Goal: Task Accomplishment & Management: Manage account settings

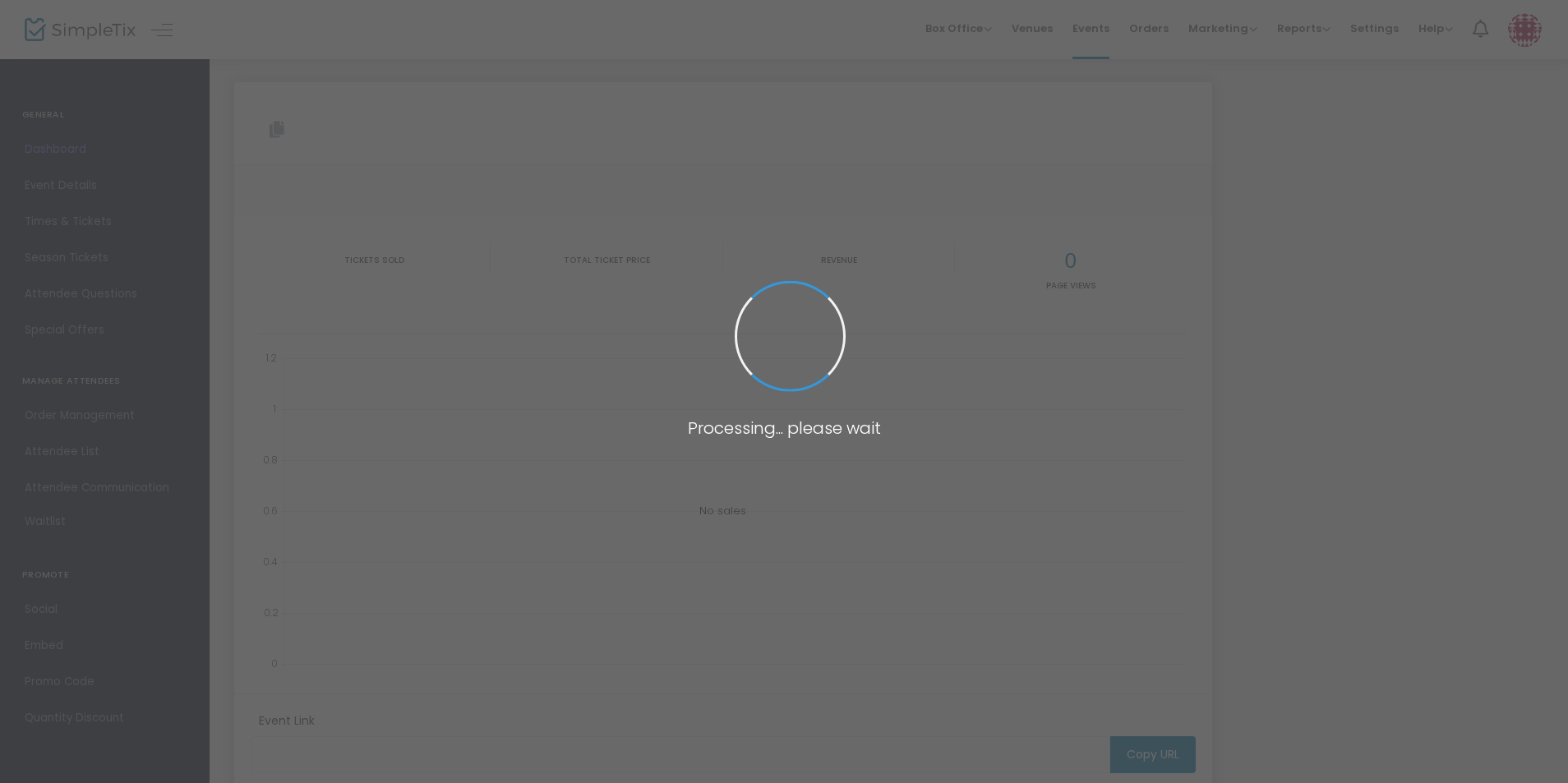
type input "[URL][DOMAIN_NAME][PERSON_NAME]"
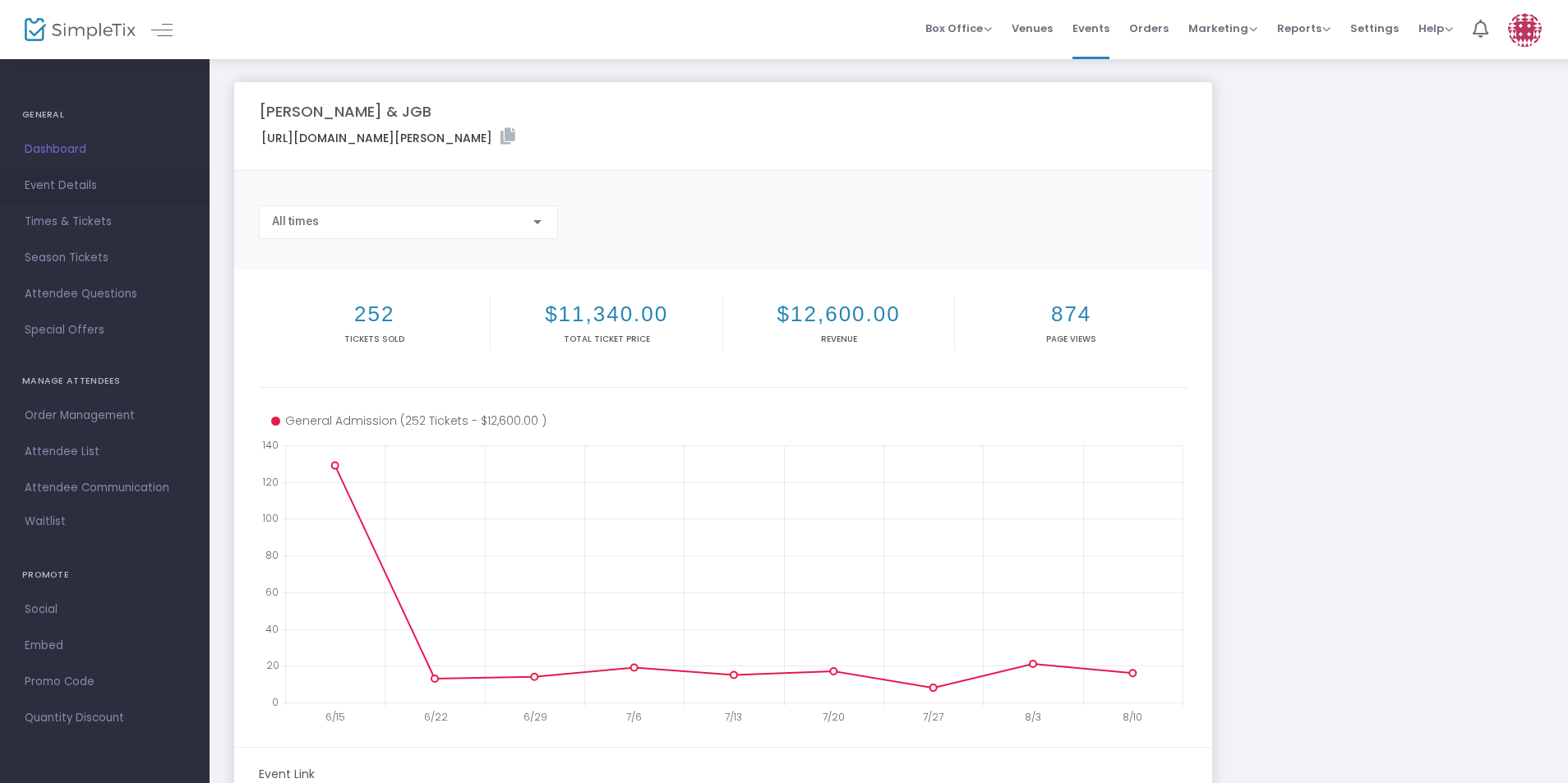
click at [95, 177] on span "Event Details" at bounding box center [104, 186] width 160 height 22
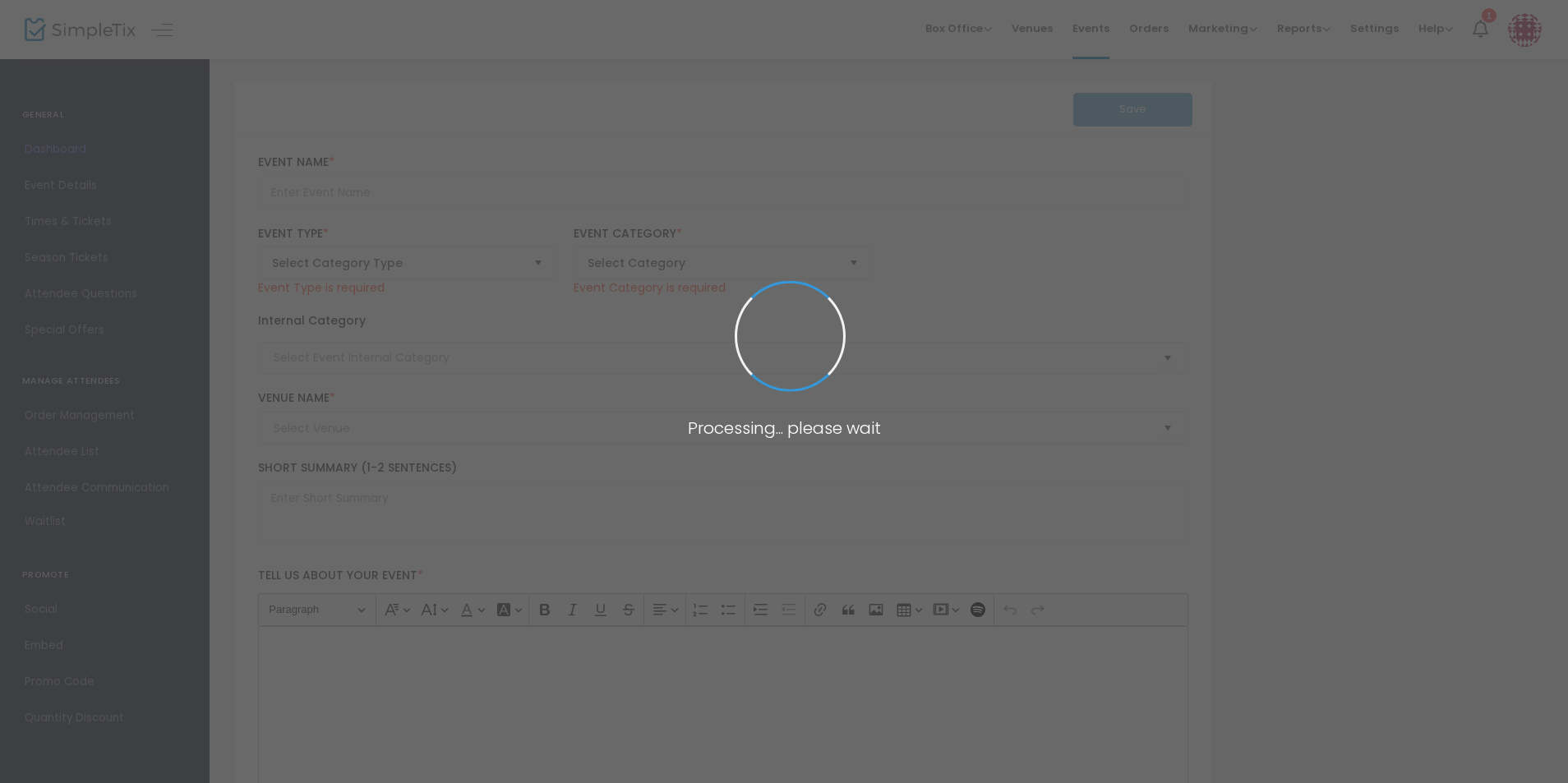
type input "[PERSON_NAME] & JGB"
type textarea "Melvin Seals & JGB are BACK! Melvin Seals has been a powerful presence in the m…"
checkbox input "true"
type input "Buy Tickets"
type input "The Junction"
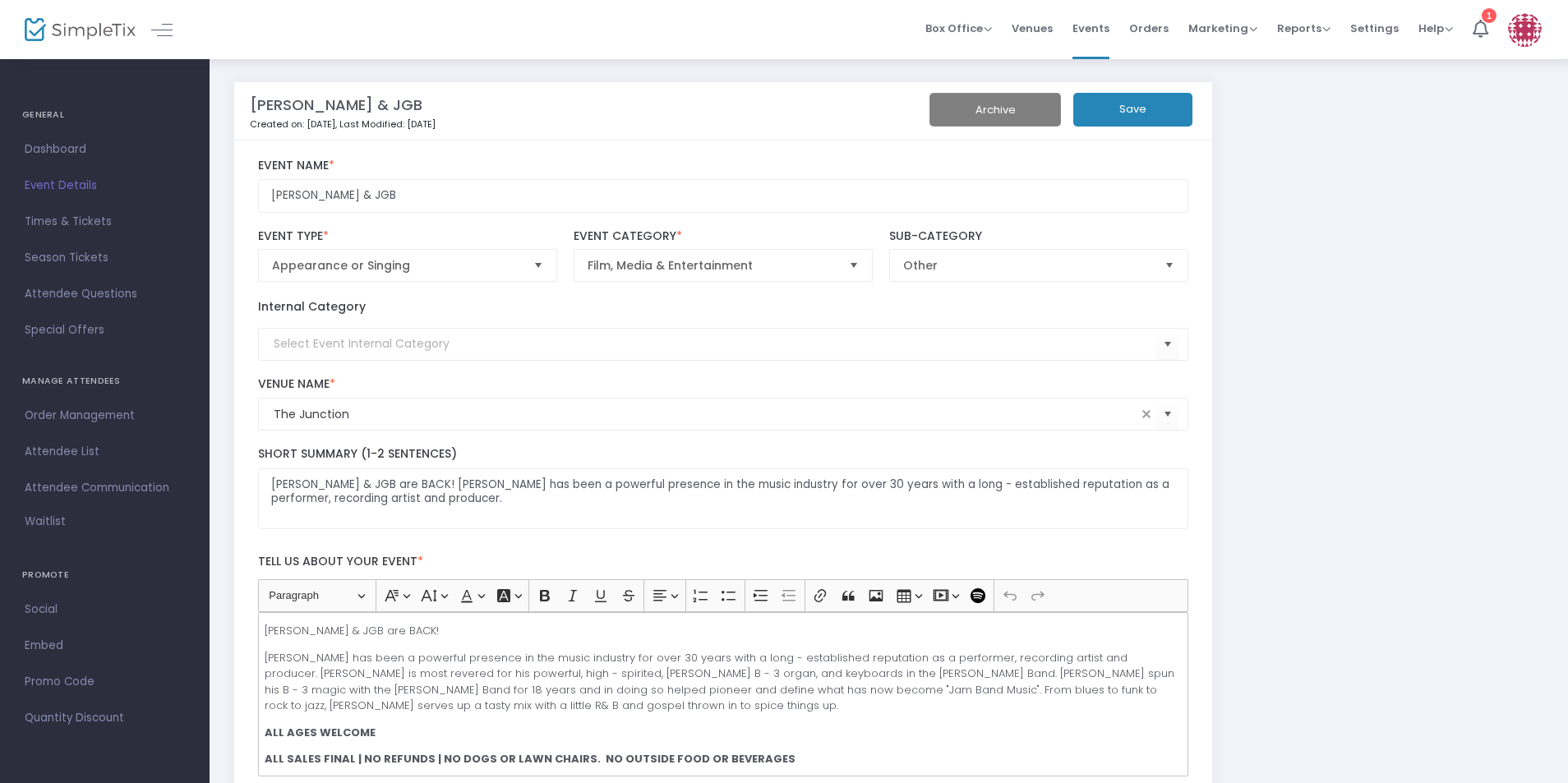
click at [36, 24] on img at bounding box center [80, 30] width 111 height 23
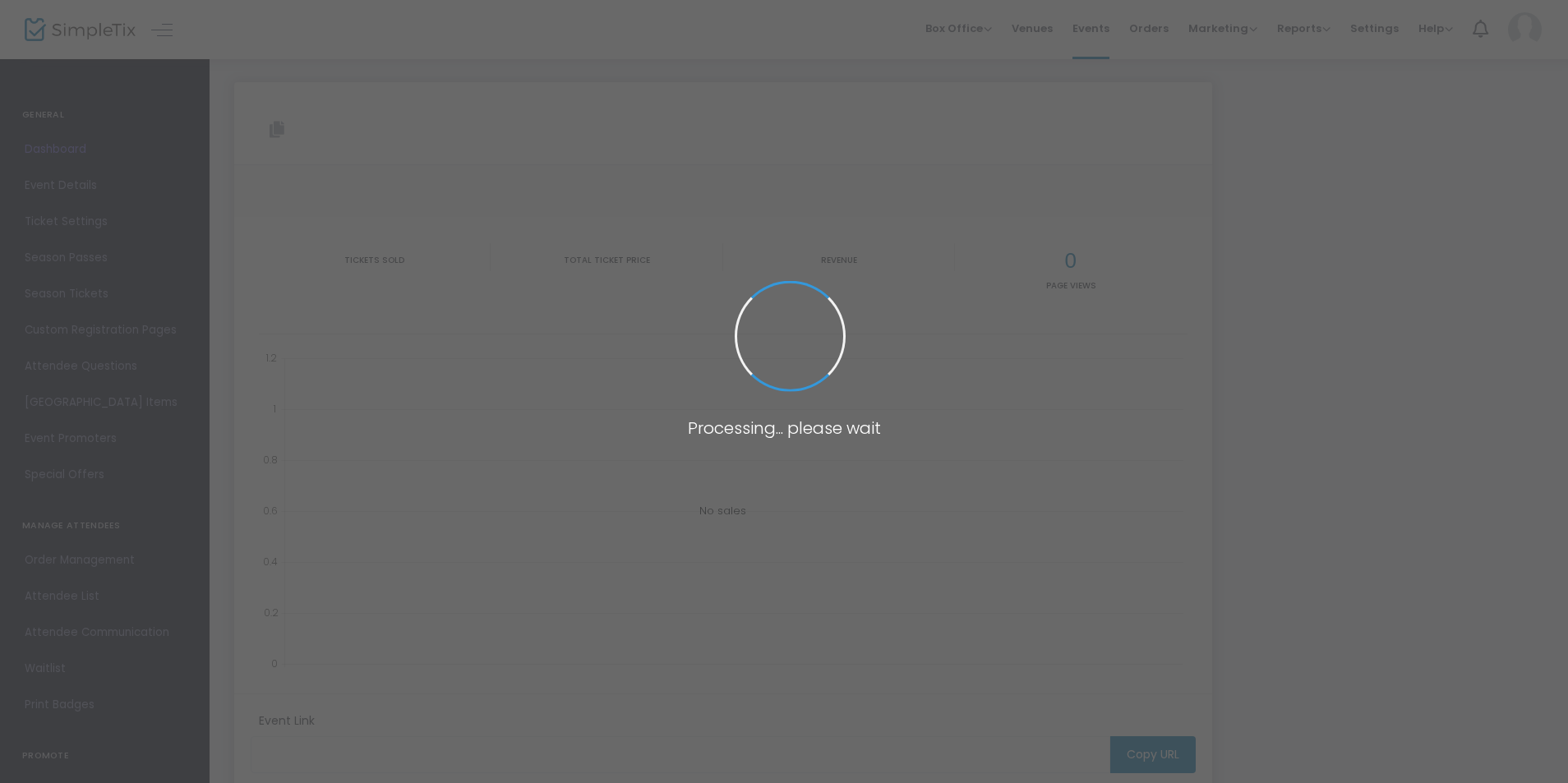
type input "[URL][DOMAIN_NAME][PERSON_NAME]"
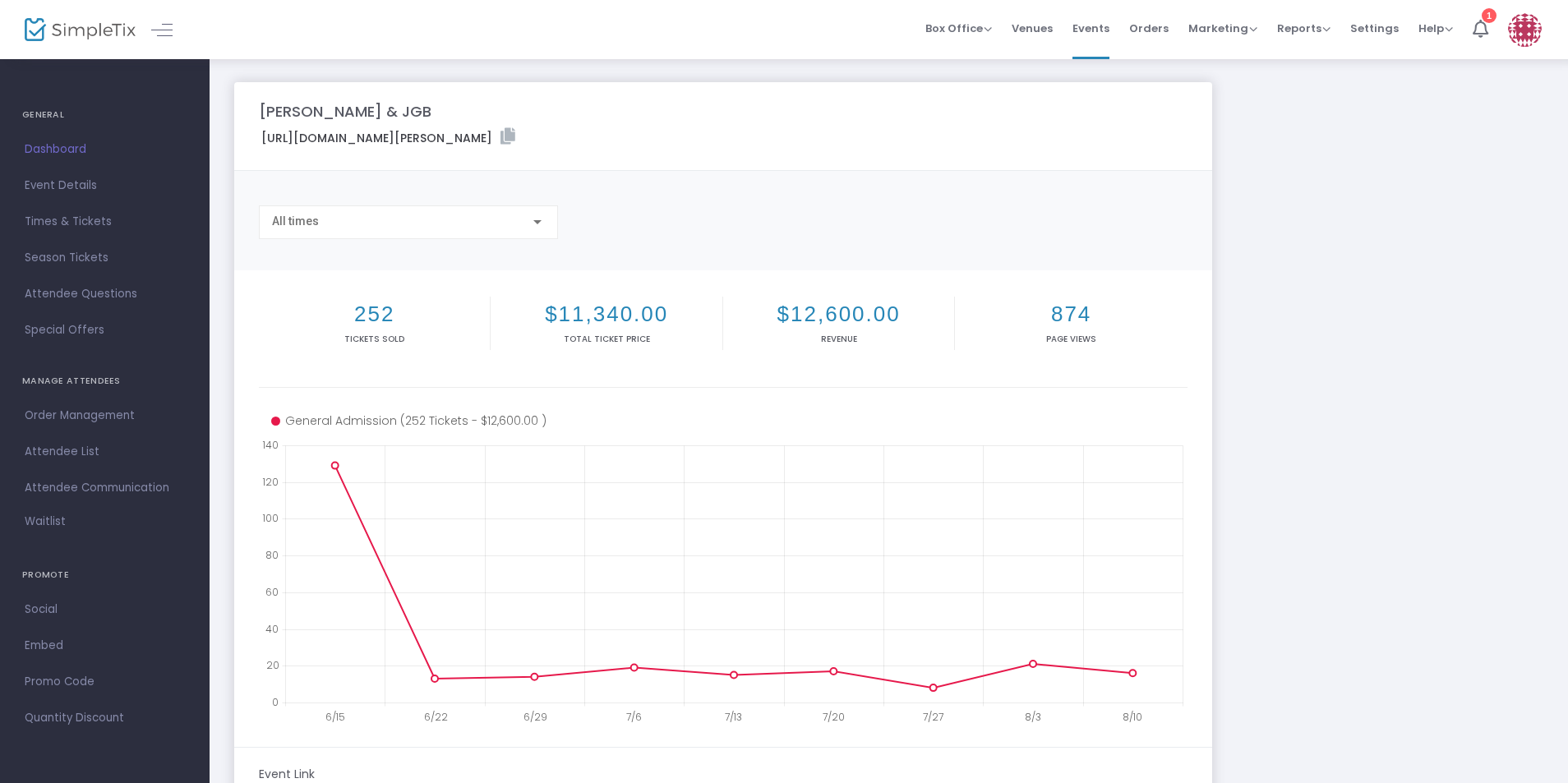
click at [106, 32] on img at bounding box center [80, 30] width 111 height 23
